Goal: Task Accomplishment & Management: Manage account settings

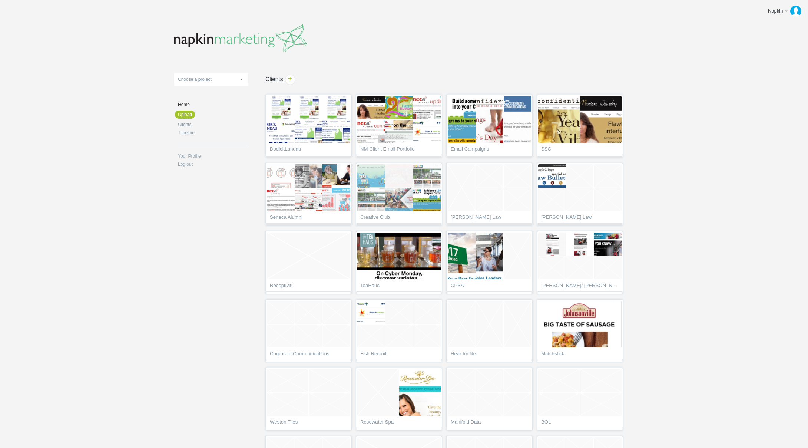
click at [691, 161] on body "Napkin Edit profile Log out Upload 11-1 & 11-2 2016 eNews Redesign 2021 Templat…" at bounding box center [404, 224] width 808 height 448
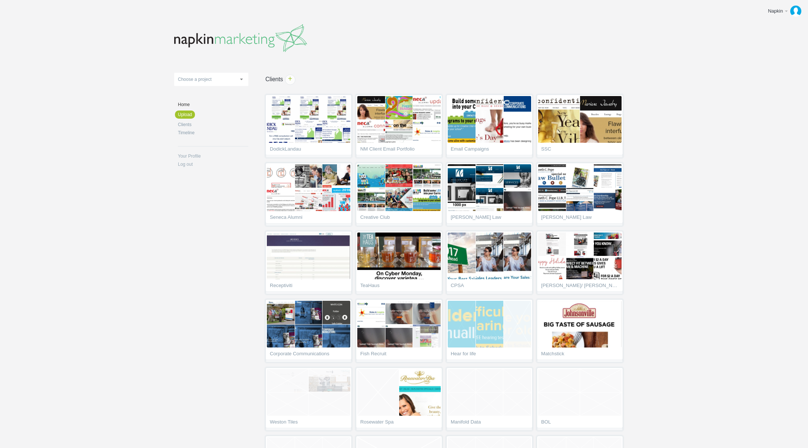
scroll to position [2107, 0]
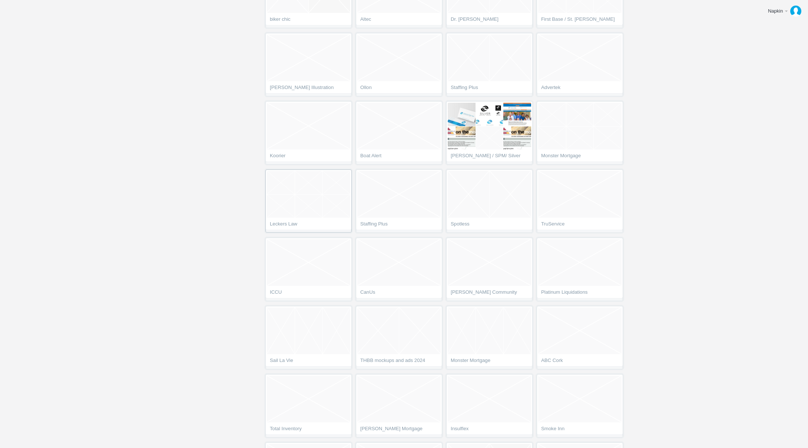
click at [297, 216] on li at bounding box center [308, 206] width 27 height 23
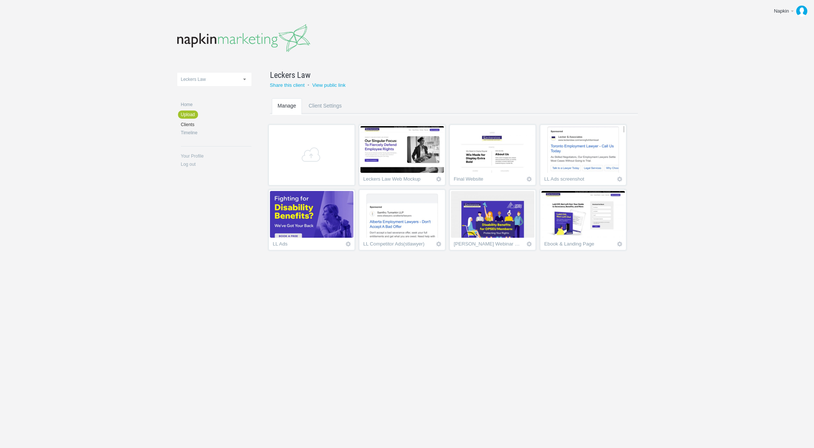
click at [308, 226] on img at bounding box center [311, 214] width 83 height 47
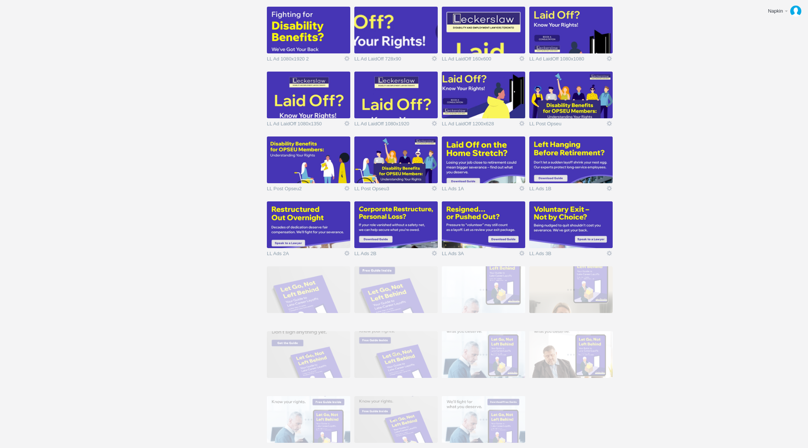
scroll to position [492, 0]
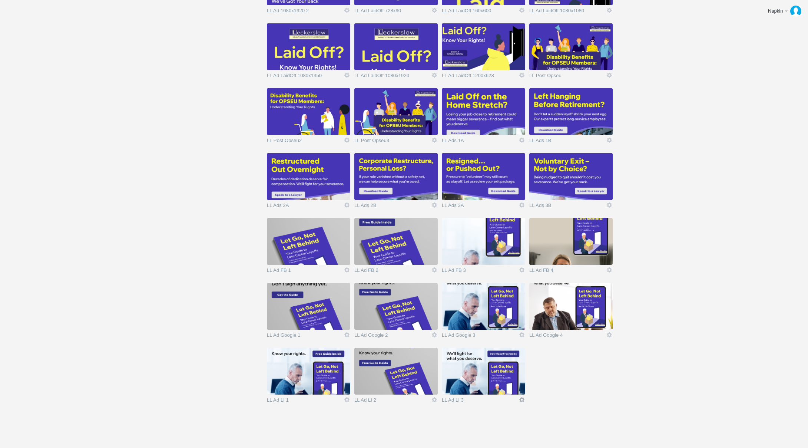
click at [523, 398] on link "Edit" at bounding box center [522, 399] width 7 height 7
click at [520, 388] on link "Delete" at bounding box center [507, 386] width 45 height 9
click at [520, 388] on link "Yeah I'm sure" at bounding box center [507, 386] width 45 height 9
click at [436, 400] on link "Edit" at bounding box center [434, 399] width 7 height 7
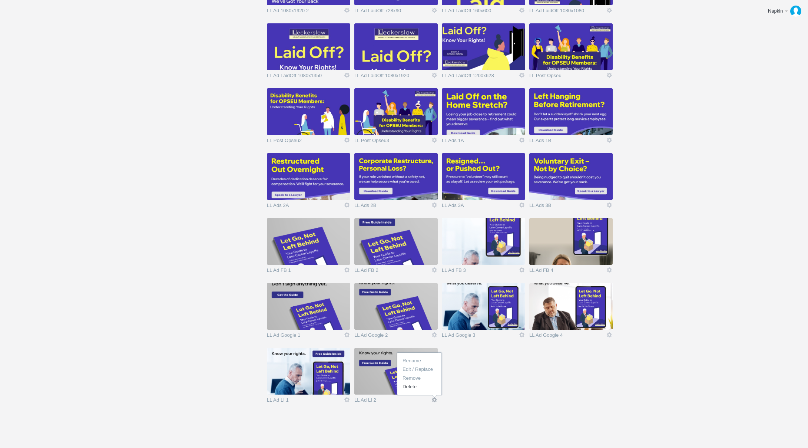
click at [433, 388] on link "Delete" at bounding box center [419, 386] width 45 height 9
click at [433, 388] on link "Yeah I'm sure" at bounding box center [419, 386] width 45 height 9
click at [348, 400] on link "Edit" at bounding box center [347, 399] width 7 height 7
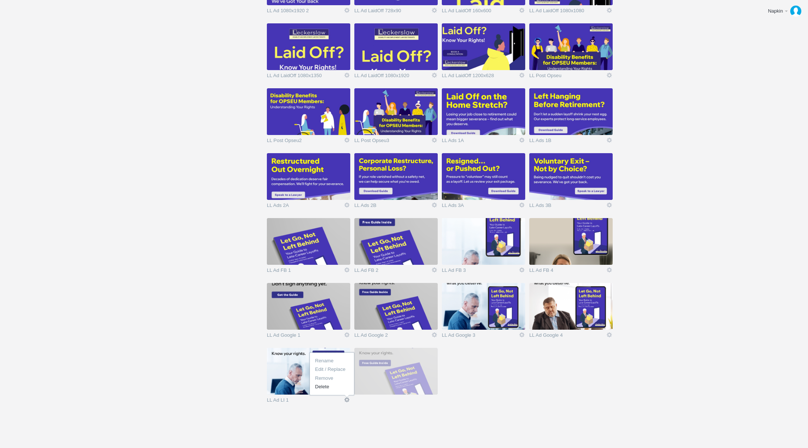
click at [344, 388] on link "Delete" at bounding box center [332, 386] width 45 height 9
click at [344, 388] on link "Yeah I'm sure" at bounding box center [332, 386] width 45 height 9
